Goal: Task Accomplishment & Management: Manage account settings

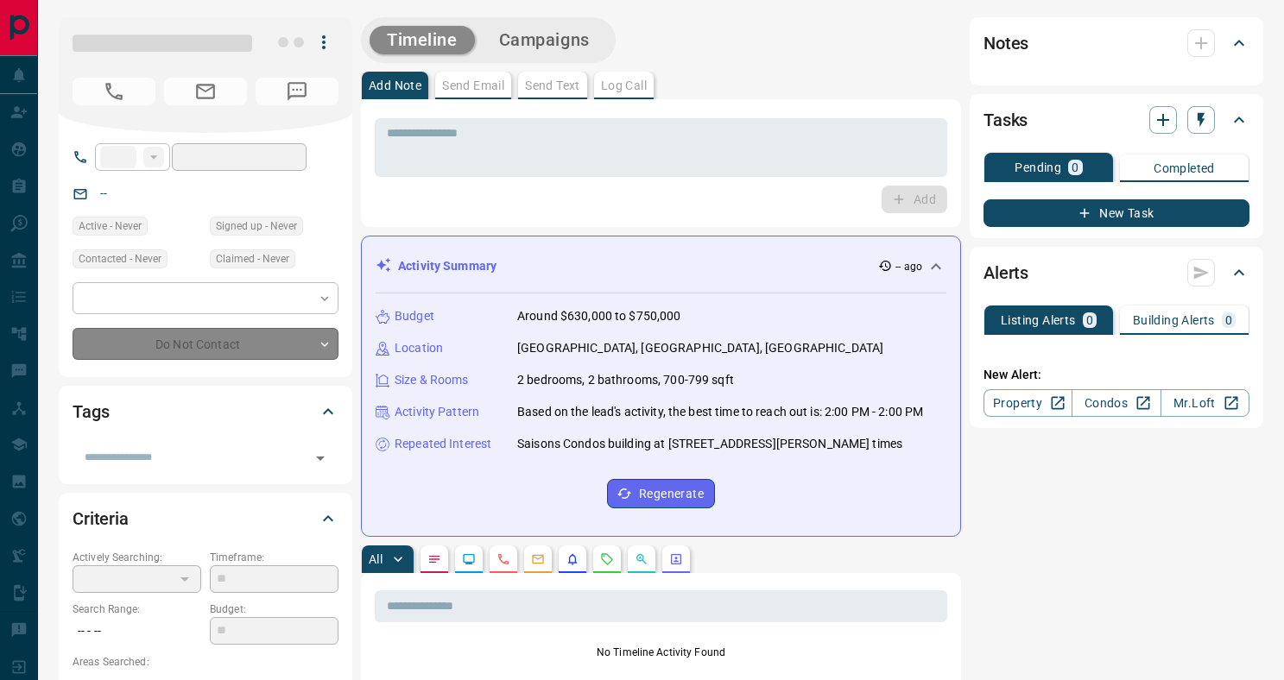
type input "**"
type input "**********"
type input "*"
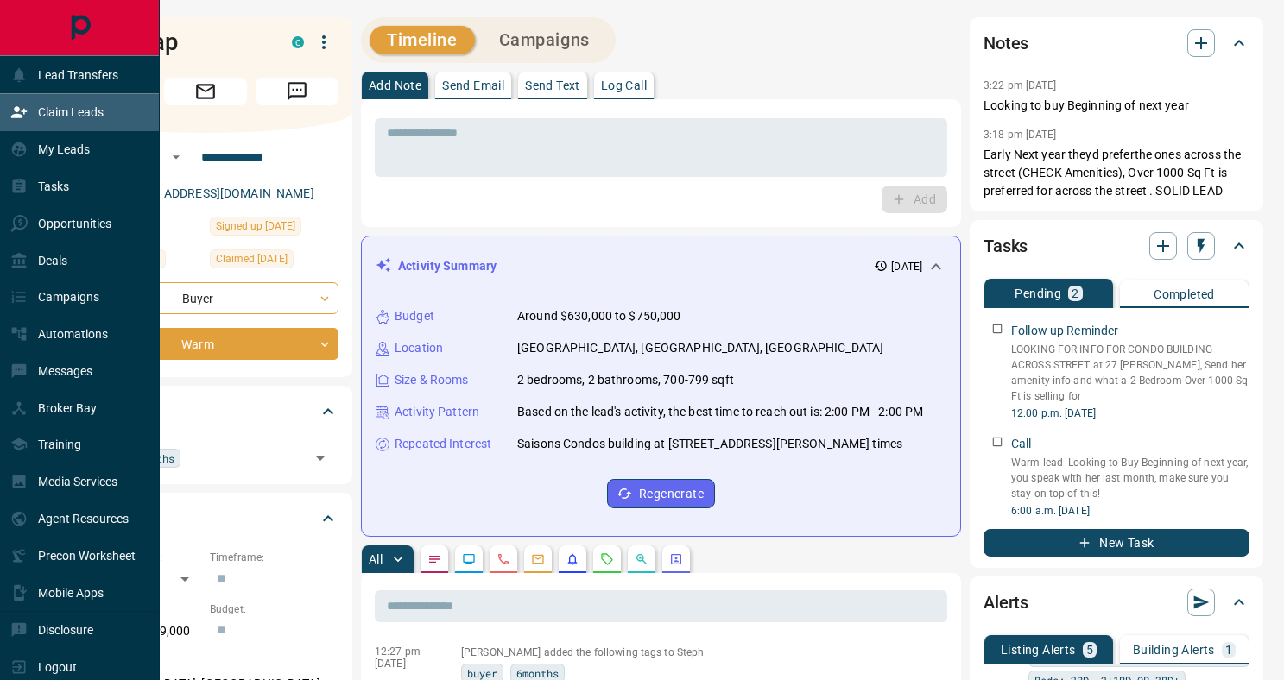
click at [81, 110] on p "Claim Leads" at bounding box center [71, 112] width 66 height 14
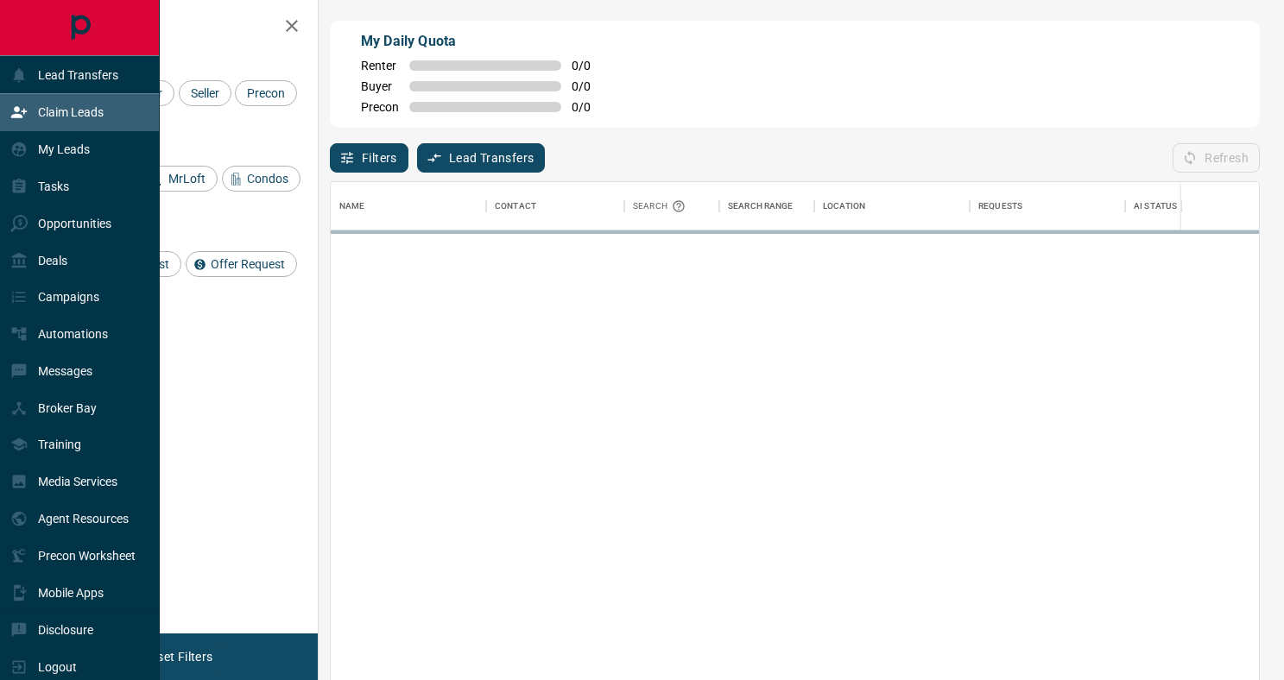
scroll to position [516, 928]
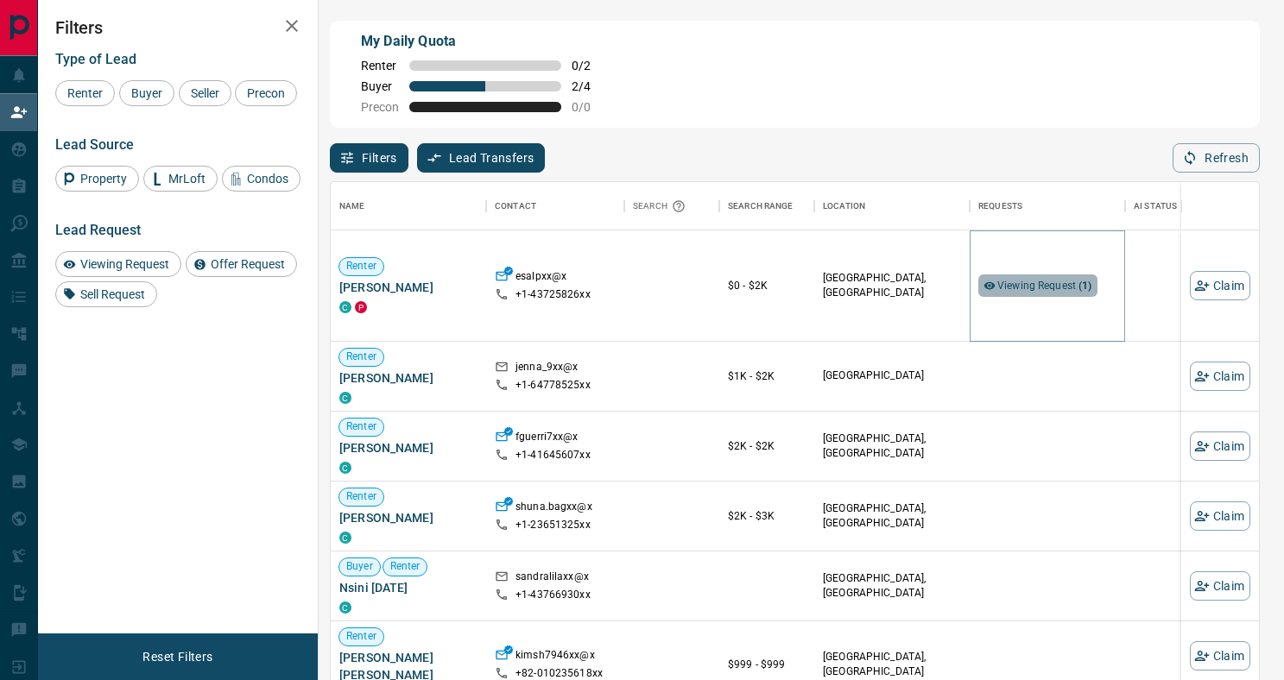
click at [1036, 286] on span "Viewing Request ( 1 )" at bounding box center [1044, 286] width 95 height 12
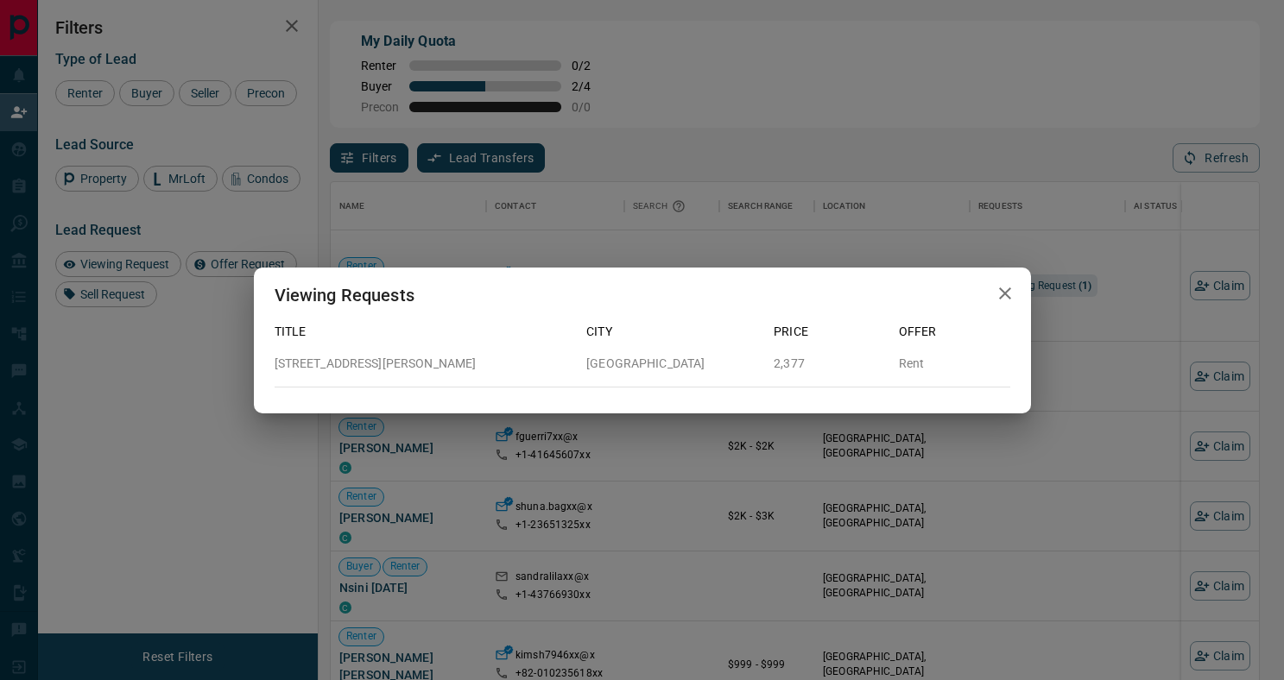
click at [1010, 294] on icon "button" at bounding box center [1005, 293] width 21 height 21
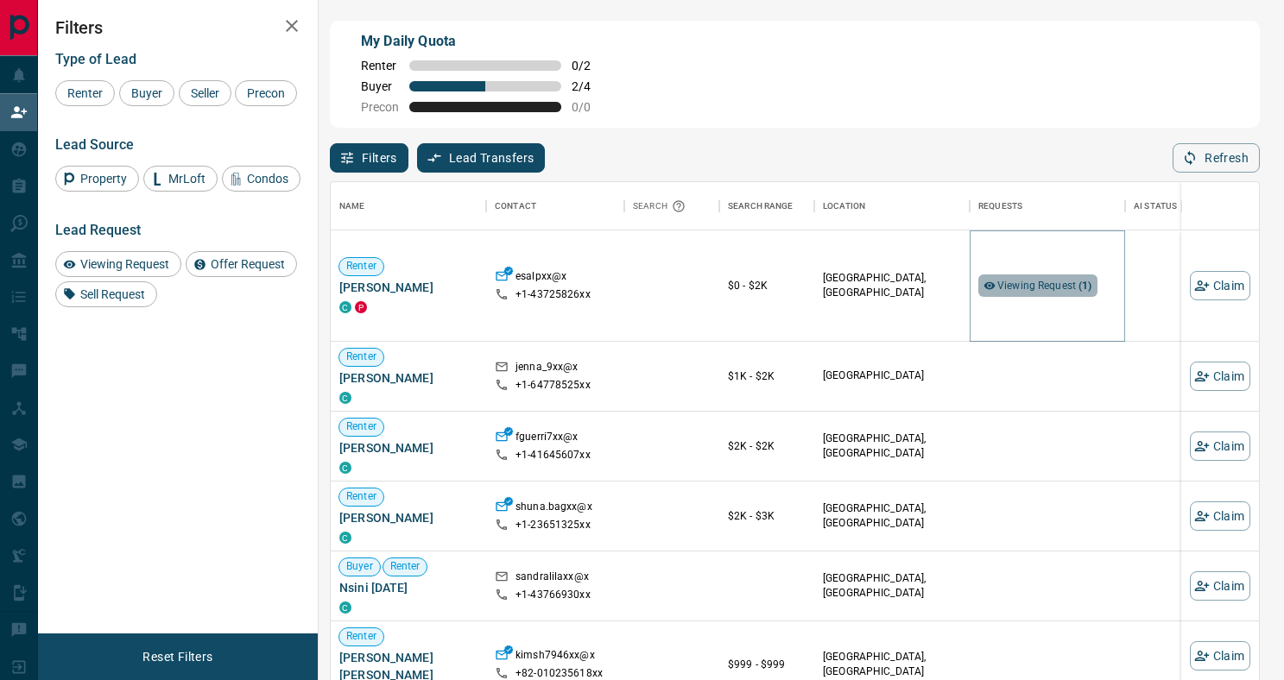
click at [1056, 284] on span "Viewing Request ( 1 )" at bounding box center [1044, 286] width 95 height 12
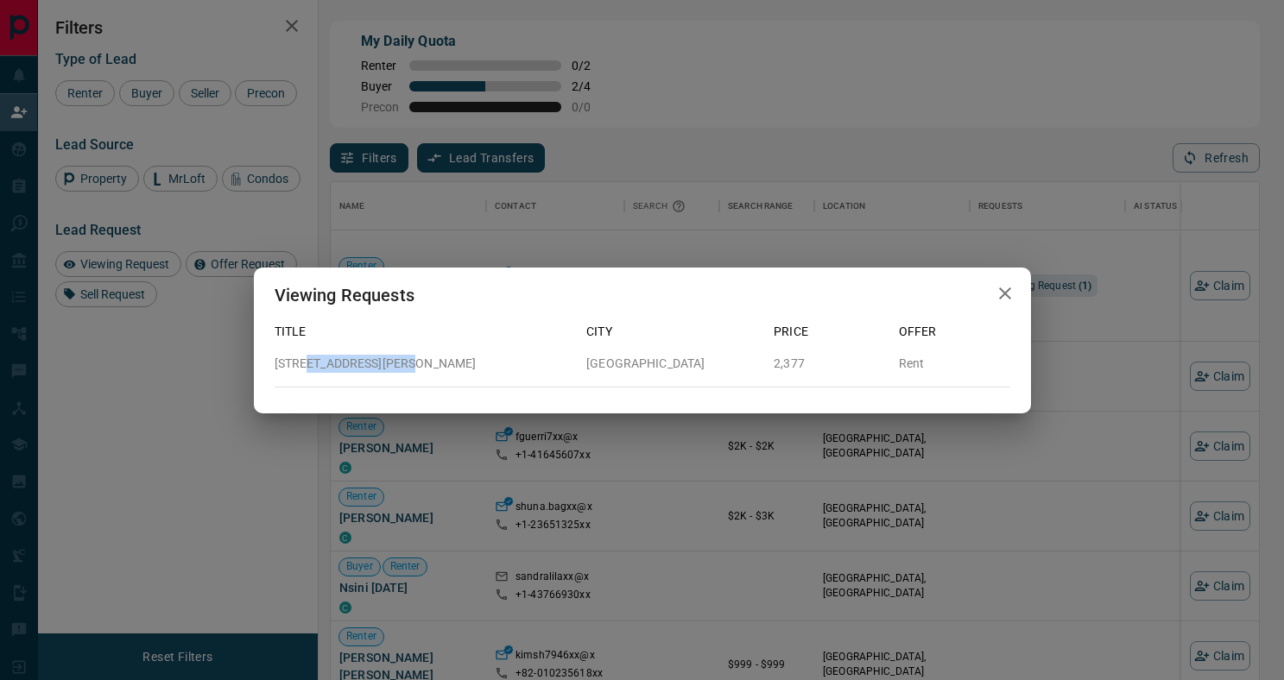
drag, startPoint x: 395, startPoint y: 364, endPoint x: 300, endPoint y: 370, distance: 96.1
click at [300, 370] on p "[STREET_ADDRESS][PERSON_NAME]" at bounding box center [424, 364] width 299 height 18
copy p "[STREET_ADDRESS][PERSON_NAME]"
click at [1007, 292] on icon "button" at bounding box center [1005, 294] width 12 height 12
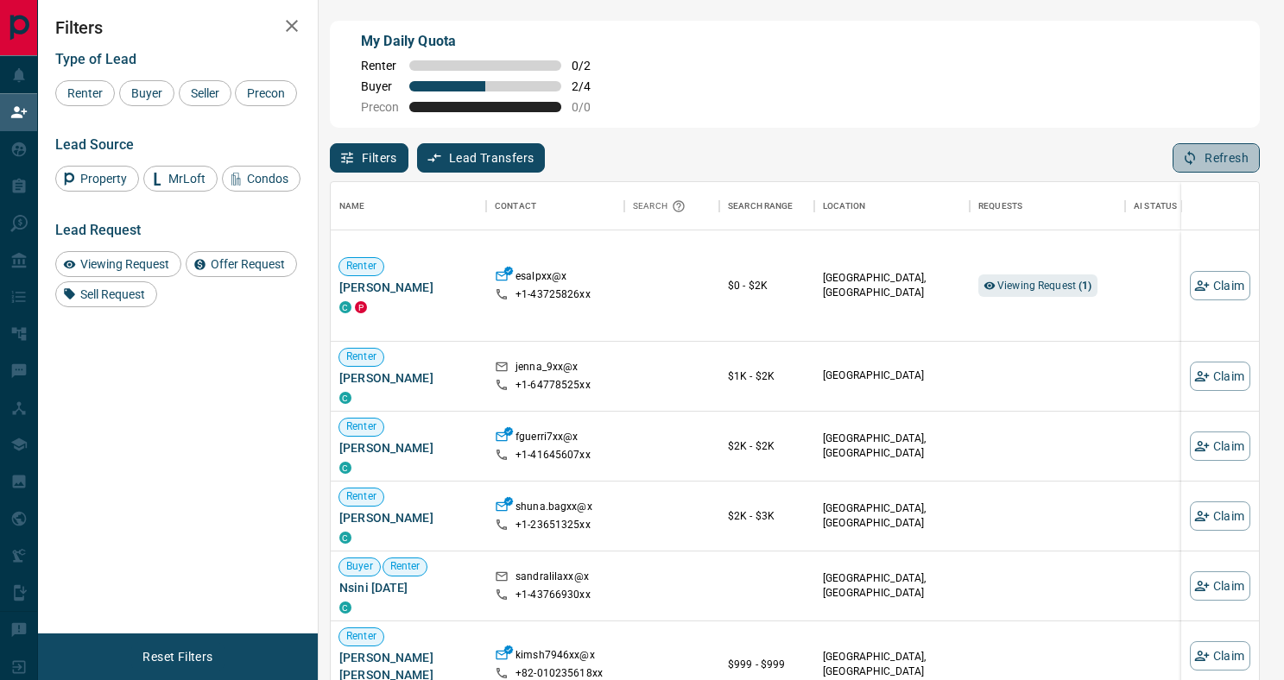
click at [1219, 152] on button "Refresh" at bounding box center [1216, 157] width 87 height 29
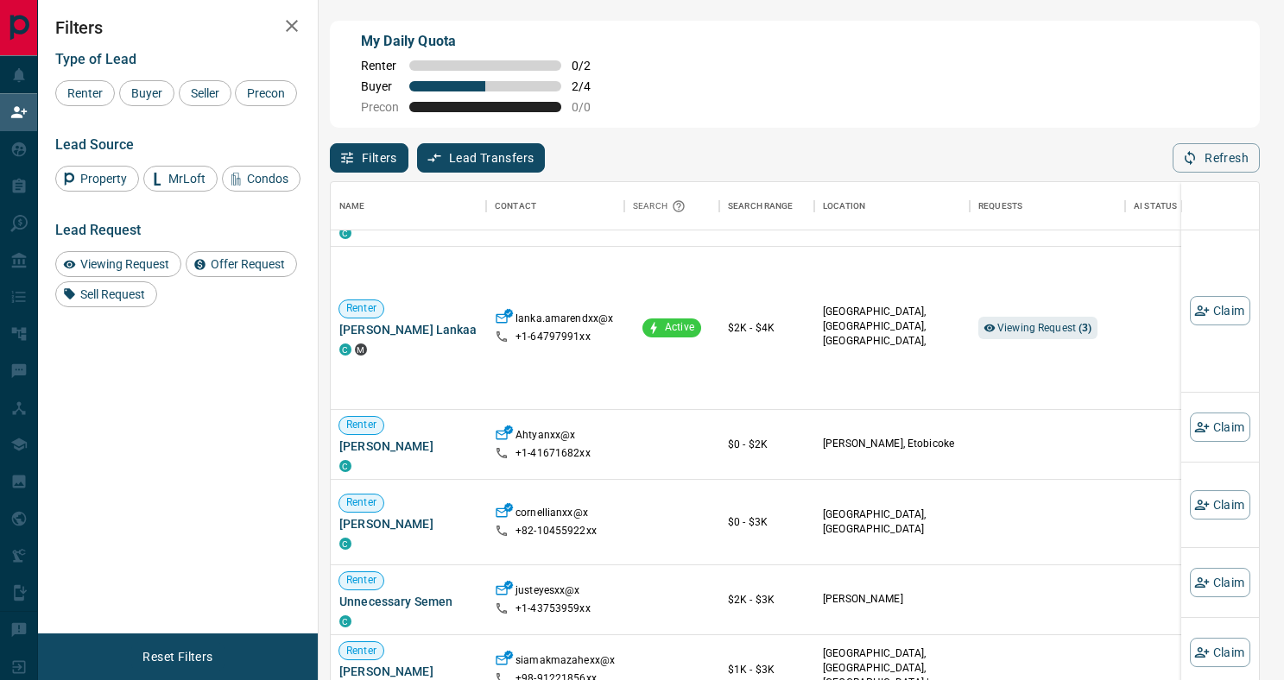
scroll to position [449, 0]
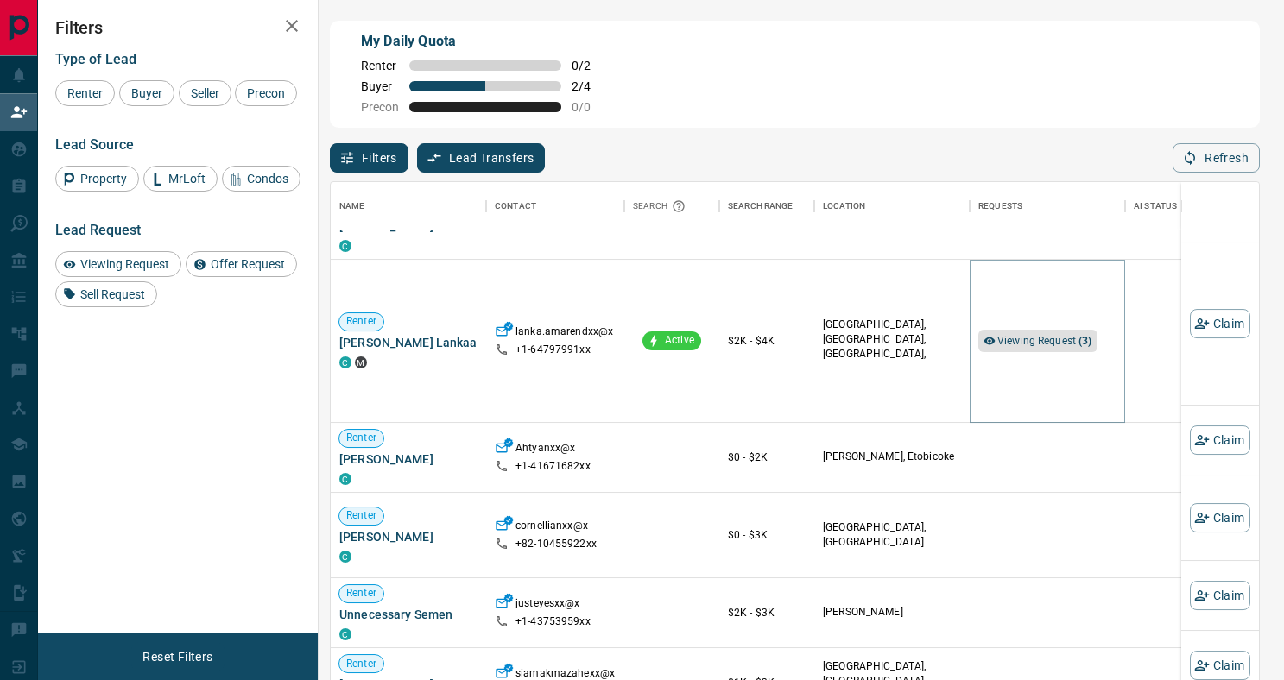
click at [1035, 335] on span "Viewing Request ( 3 )" at bounding box center [1044, 341] width 95 height 12
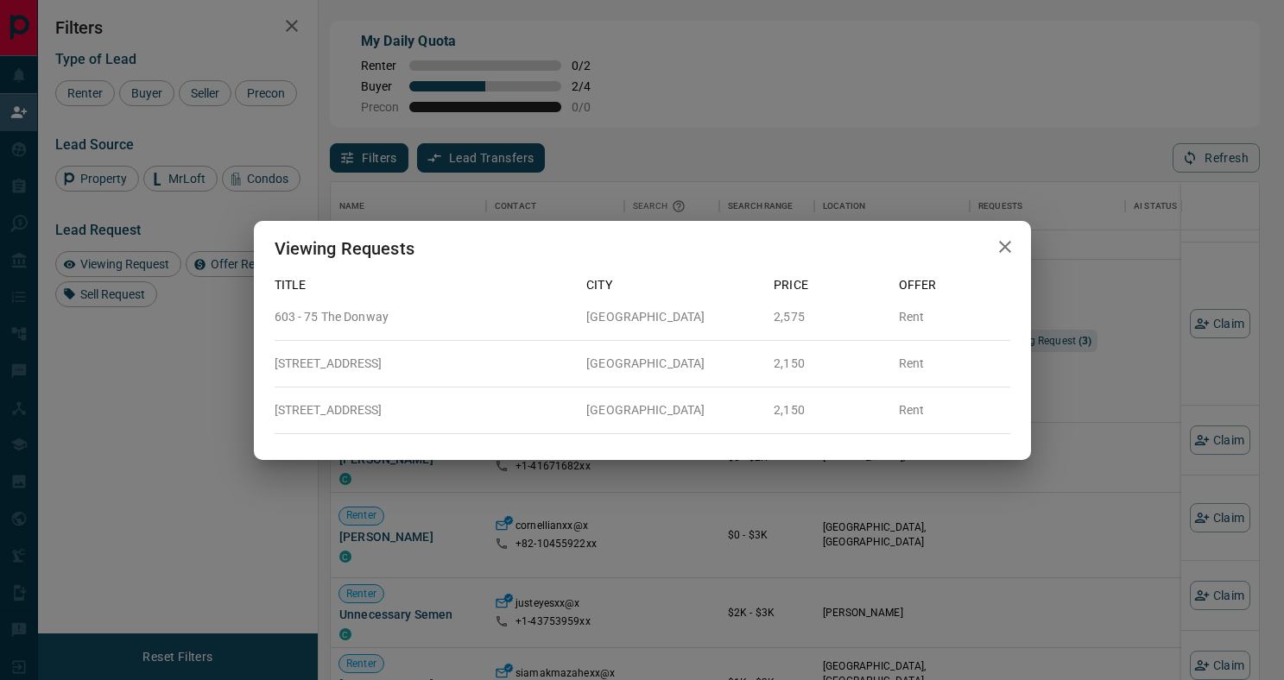
click at [1002, 244] on icon "button" at bounding box center [1005, 247] width 12 height 12
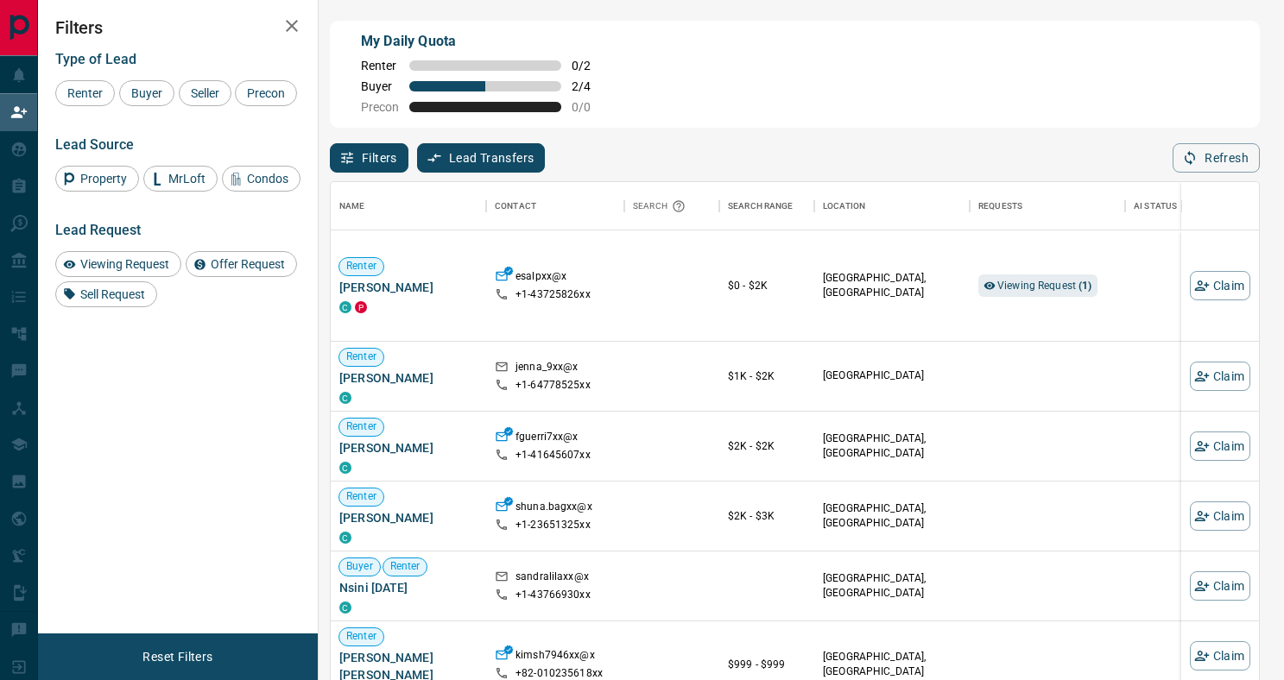
scroll to position [516, 928]
